Goal: Information Seeking & Learning: Check status

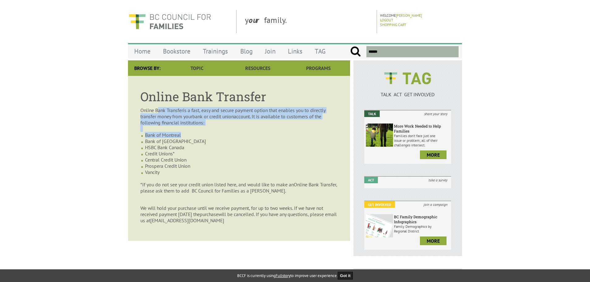
drag, startPoint x: 159, startPoint y: 112, endPoint x: 185, endPoint y: 134, distance: 34.7
click at [185, 134] on article "Online Bank Transfer Online Bank Transfer is a fast, easy and secure payment op…" at bounding box center [239, 158] width 222 height 165
click at [185, 134] on p "Bank of Montreal" at bounding box center [241, 135] width 193 height 6
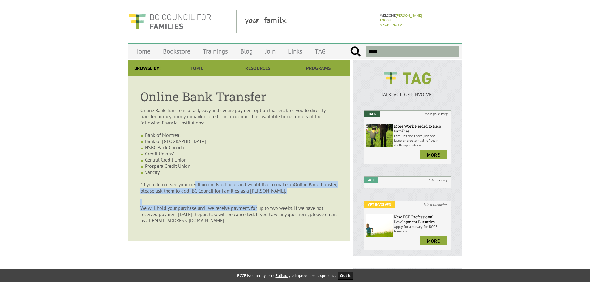
drag, startPoint x: 194, startPoint y: 182, endPoint x: 260, endPoint y: 208, distance: 70.1
click at [260, 208] on article "Online Bank Transfer Online Bank Transfer is a fast, easy and secure payment op…" at bounding box center [239, 158] width 222 height 165
click at [260, 198] on article "Online Bank Transfer Online Bank Transfer is a fast, easy and secure payment op…" at bounding box center [239, 158] width 222 height 165
drag, startPoint x: 167, startPoint y: 185, endPoint x: 252, endPoint y: 206, distance: 86.9
click at [252, 206] on article "Online Bank Transfer Online Bank Transfer is a fast, easy and secure payment op…" at bounding box center [239, 158] width 222 height 165
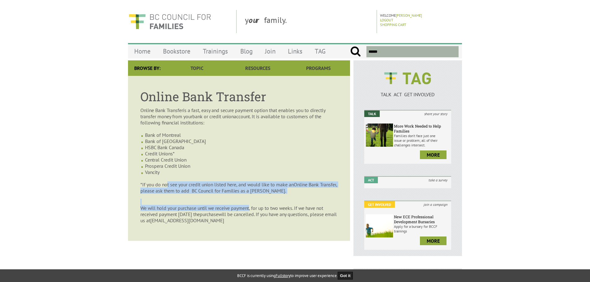
click at [181, 138] on span "We will hold your purchase until we receive payment, for up to two weeks. If we…" at bounding box center [163, 135] width 36 height 6
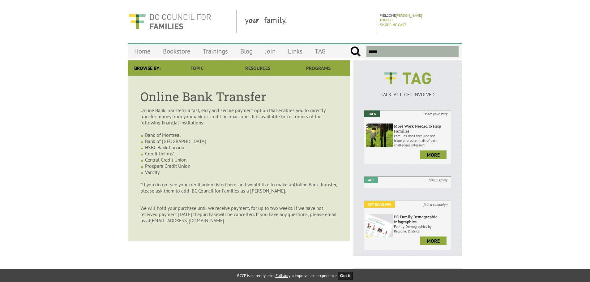
drag, startPoint x: 221, startPoint y: 214, endPoint x: 257, endPoint y: 230, distance: 39.2
click at [257, 230] on article "Online Bank Transfer Online Bank Transfer is a fast, easy and secure payment op…" at bounding box center [239, 158] width 222 height 165
click at [417, 15] on link "[PERSON_NAME]" at bounding box center [409, 15] width 26 height 5
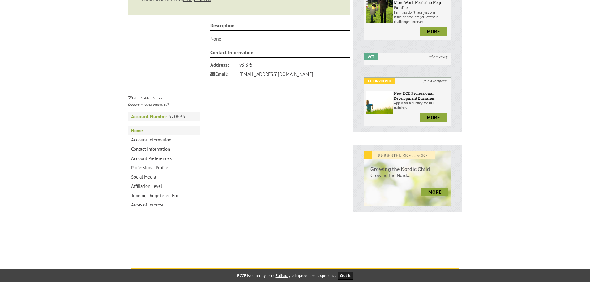
scroll to position [124, 0]
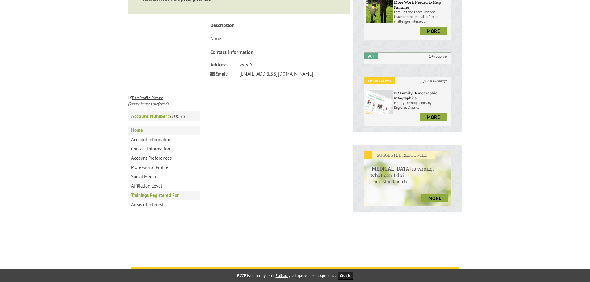
click at [165, 192] on link "Trainings Registered For" at bounding box center [164, 194] width 72 height 9
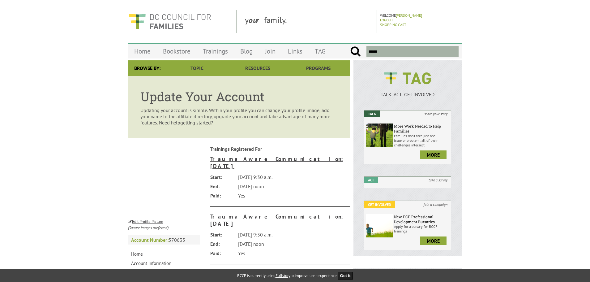
scroll to position [31, 0]
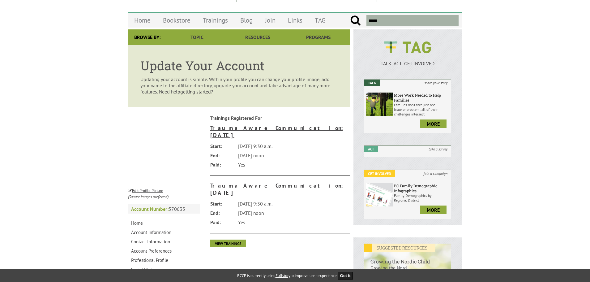
click at [298, 182] on h3 "Trauma Aware Communication: [DATE]" at bounding box center [280, 189] width 140 height 14
